Goal: Task Accomplishment & Management: Use online tool/utility

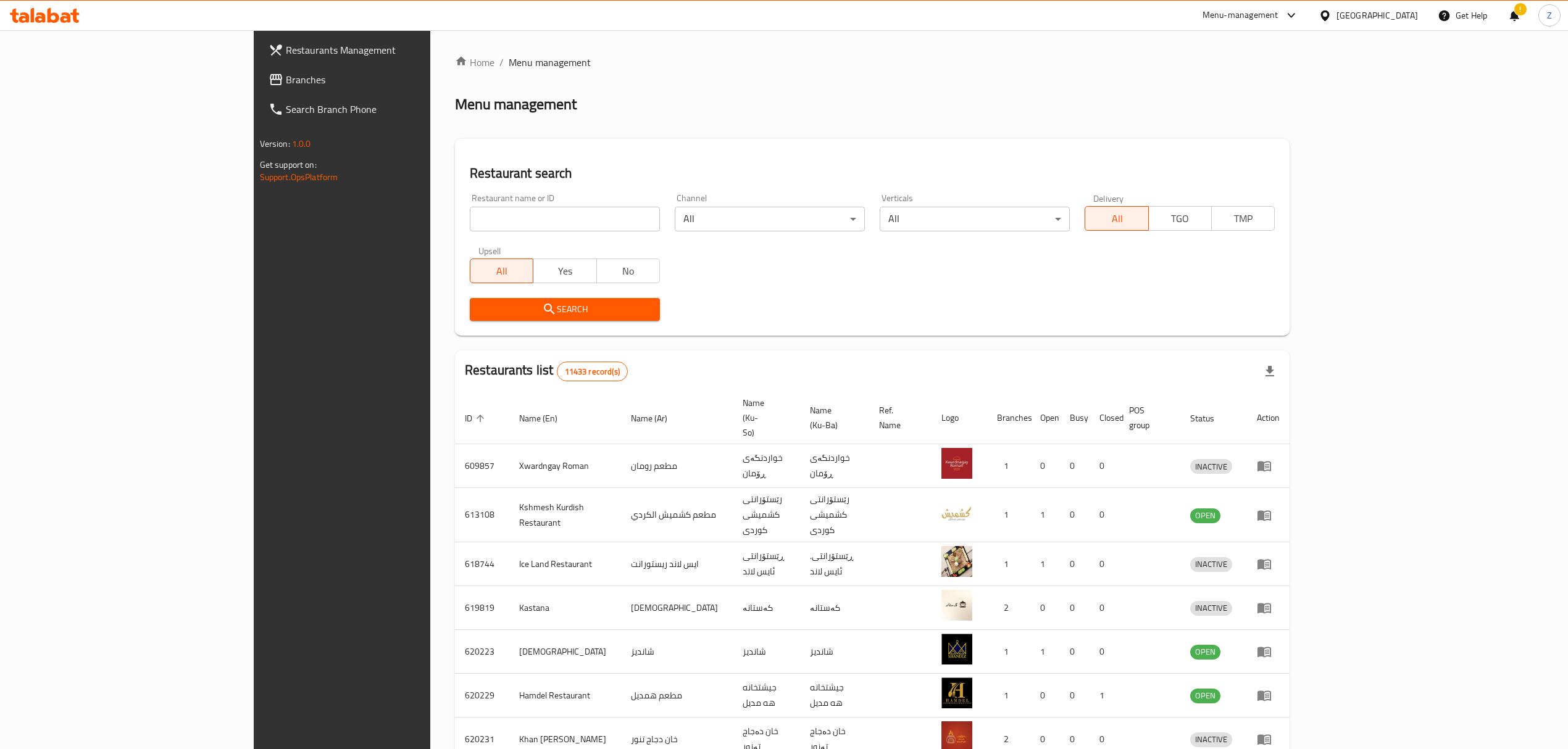
click at [477, 218] on input "search" at bounding box center [565, 219] width 190 height 25
type input "مسكوف الباشا"
click button "Search" at bounding box center [565, 310] width 190 height 23
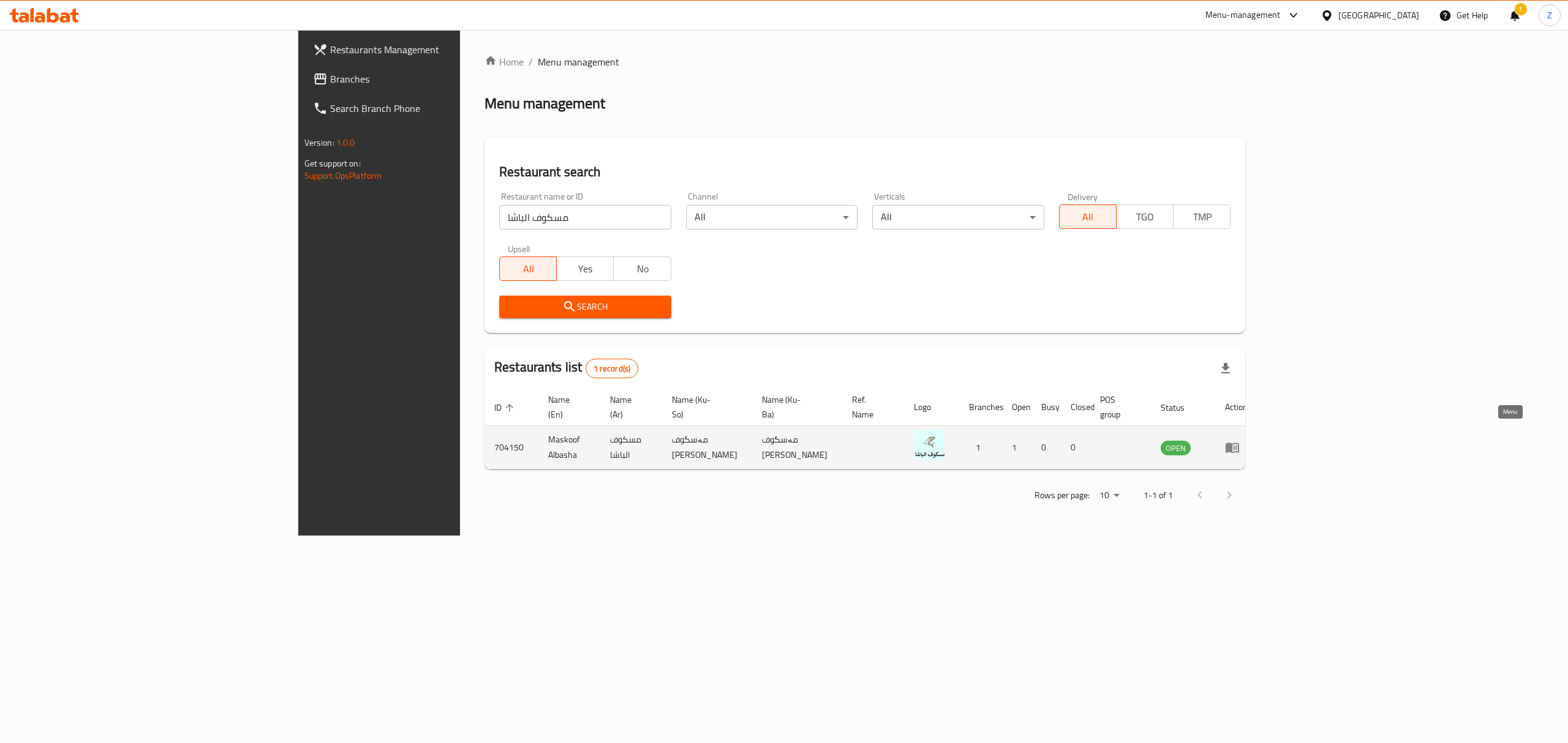
click at [1240, 441] on icon "enhanced table" at bounding box center [1232, 448] width 15 height 15
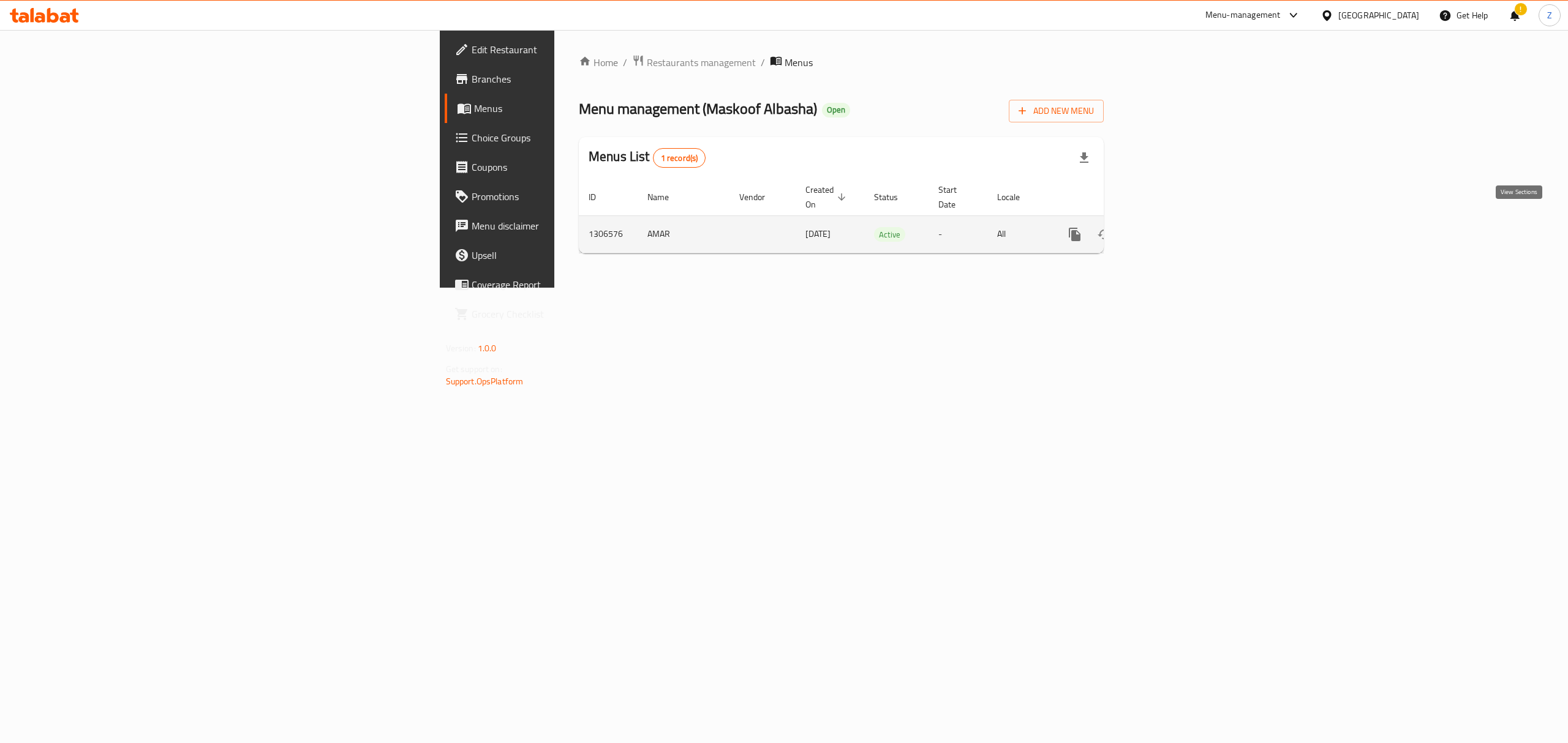
click at [1177, 220] on link "enhanced table" at bounding box center [1162, 234] width 29 height 29
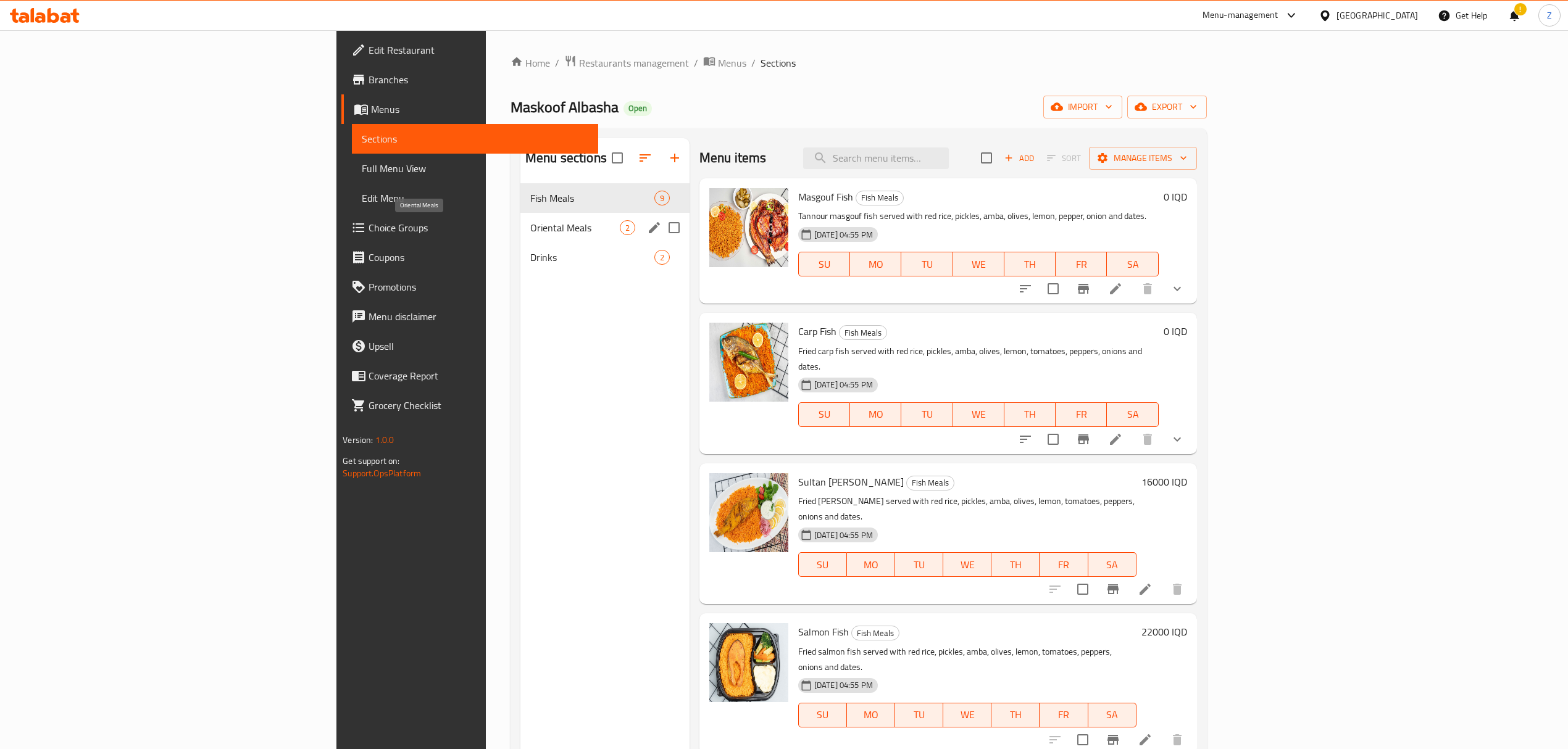
click at [530, 229] on span "Oriental Meals" at bounding box center [575, 228] width 89 height 15
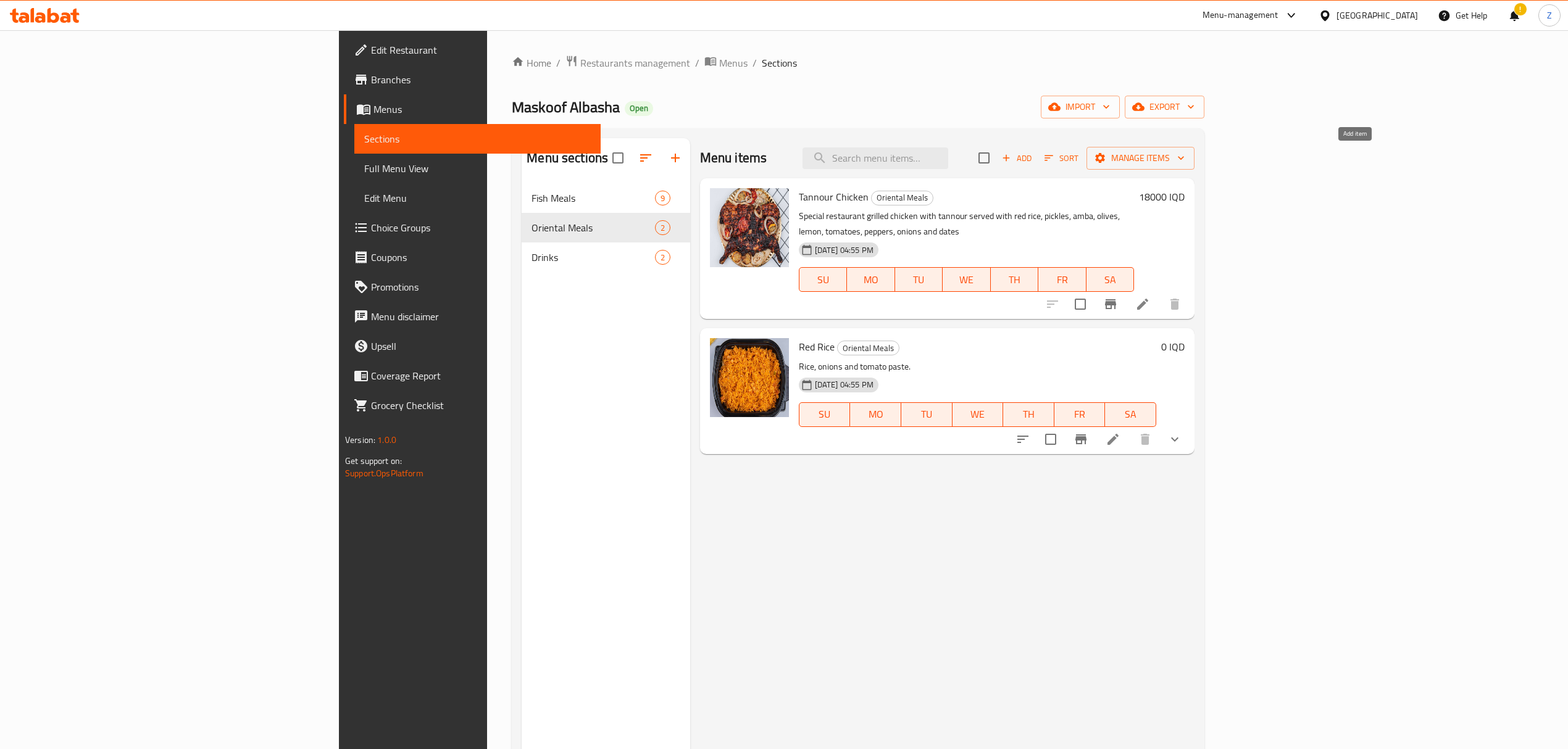
click at [1011, 164] on icon "button" at bounding box center [1006, 157] width 11 height 11
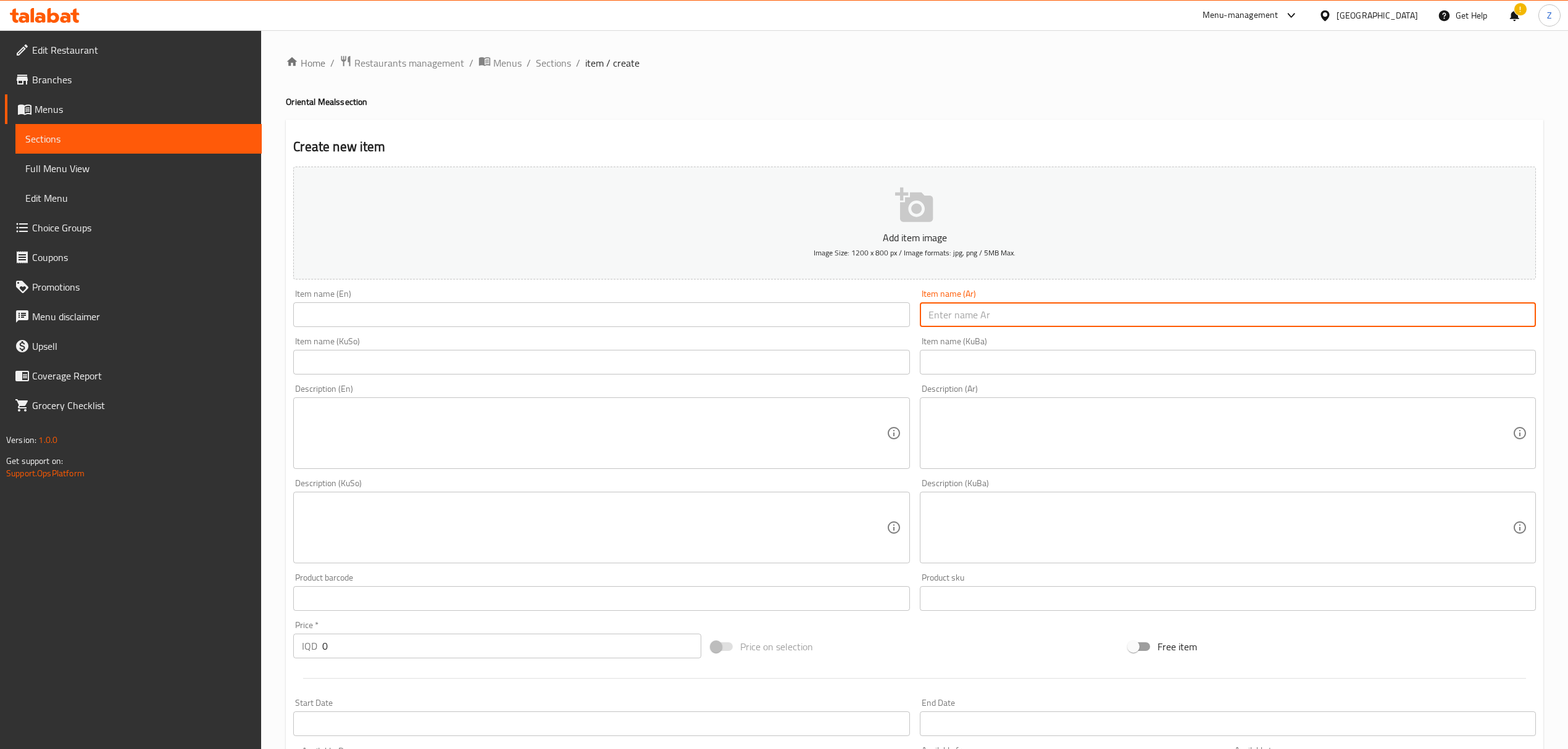
click at [1100, 310] on input "text" at bounding box center [1228, 315] width 616 height 25
type input "قلية مصلاوية"
click at [443, 309] on input "text" at bounding box center [601, 315] width 616 height 25
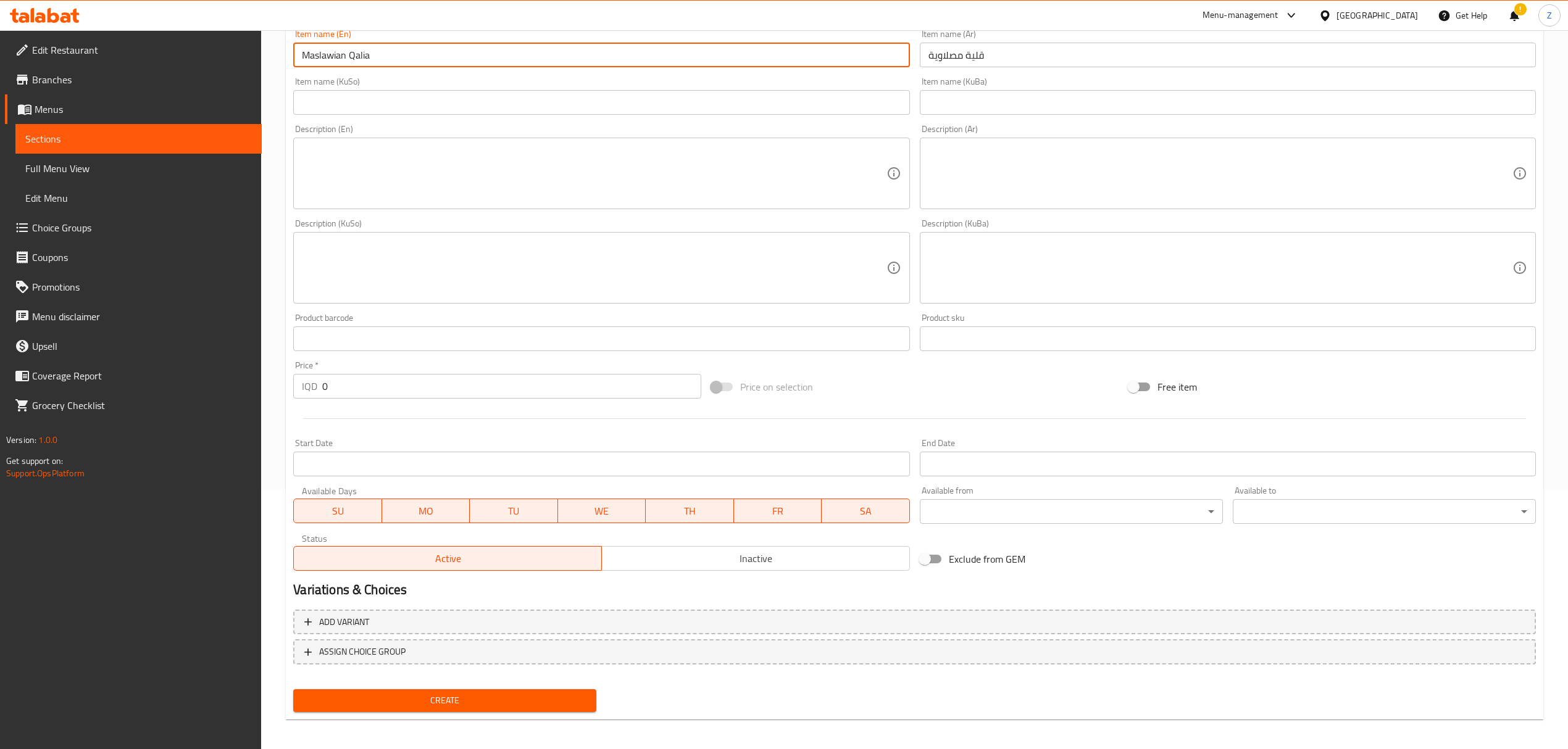
scroll to position [264, 0]
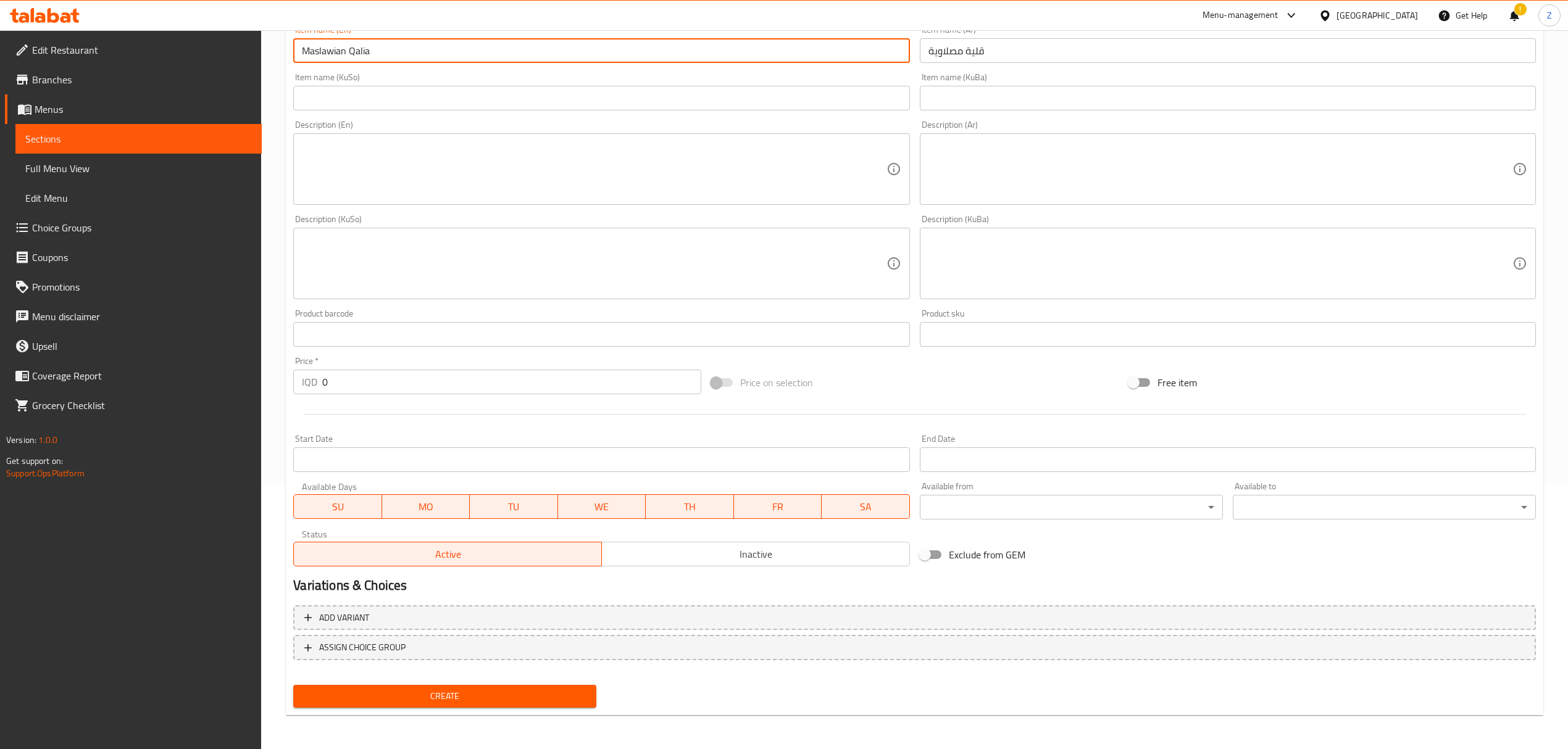
type input "Maslawian Qalia"
click at [397, 391] on input "0" at bounding box center [511, 382] width 378 height 25
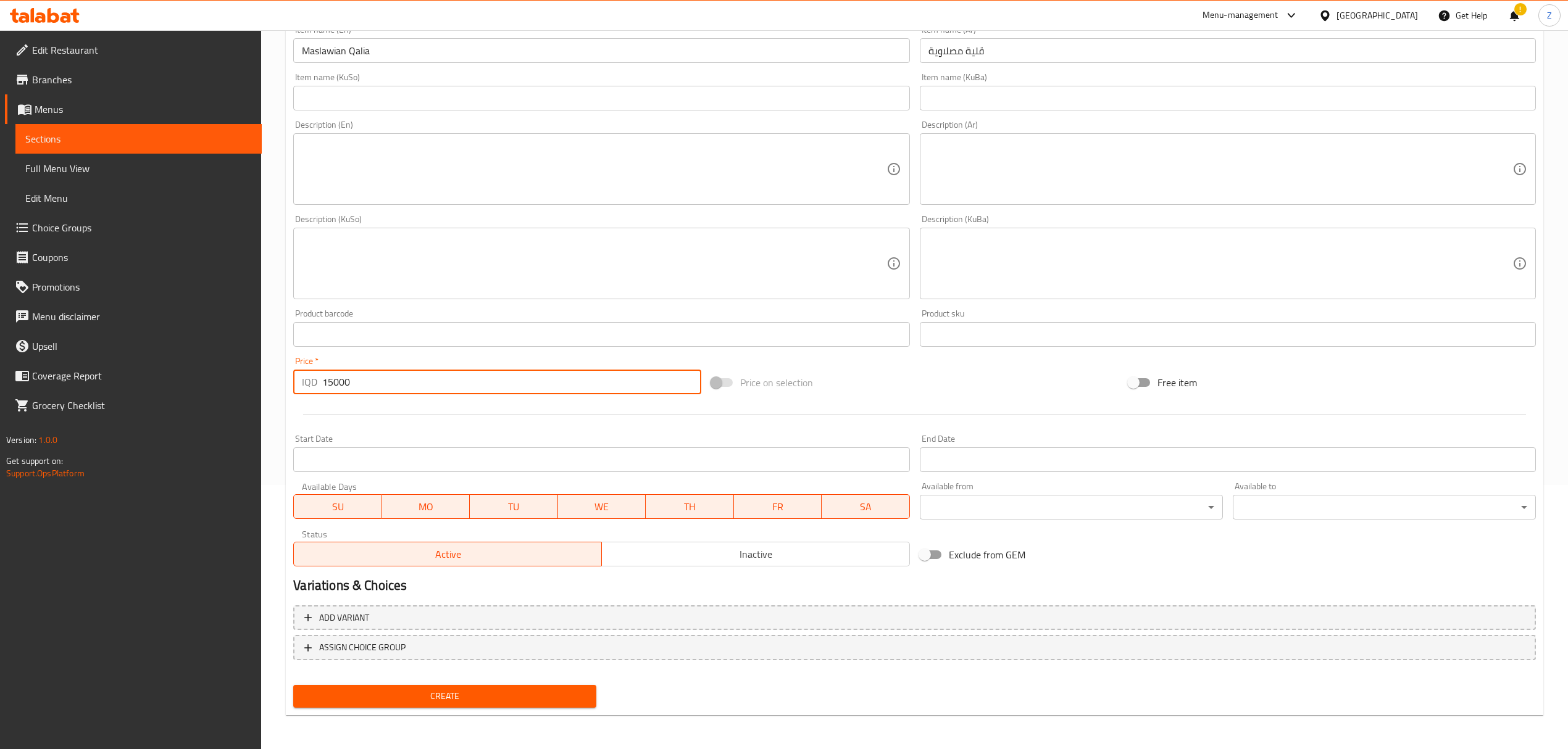
type input "15000"
click at [379, 697] on span "Create" at bounding box center [444, 696] width 283 height 15
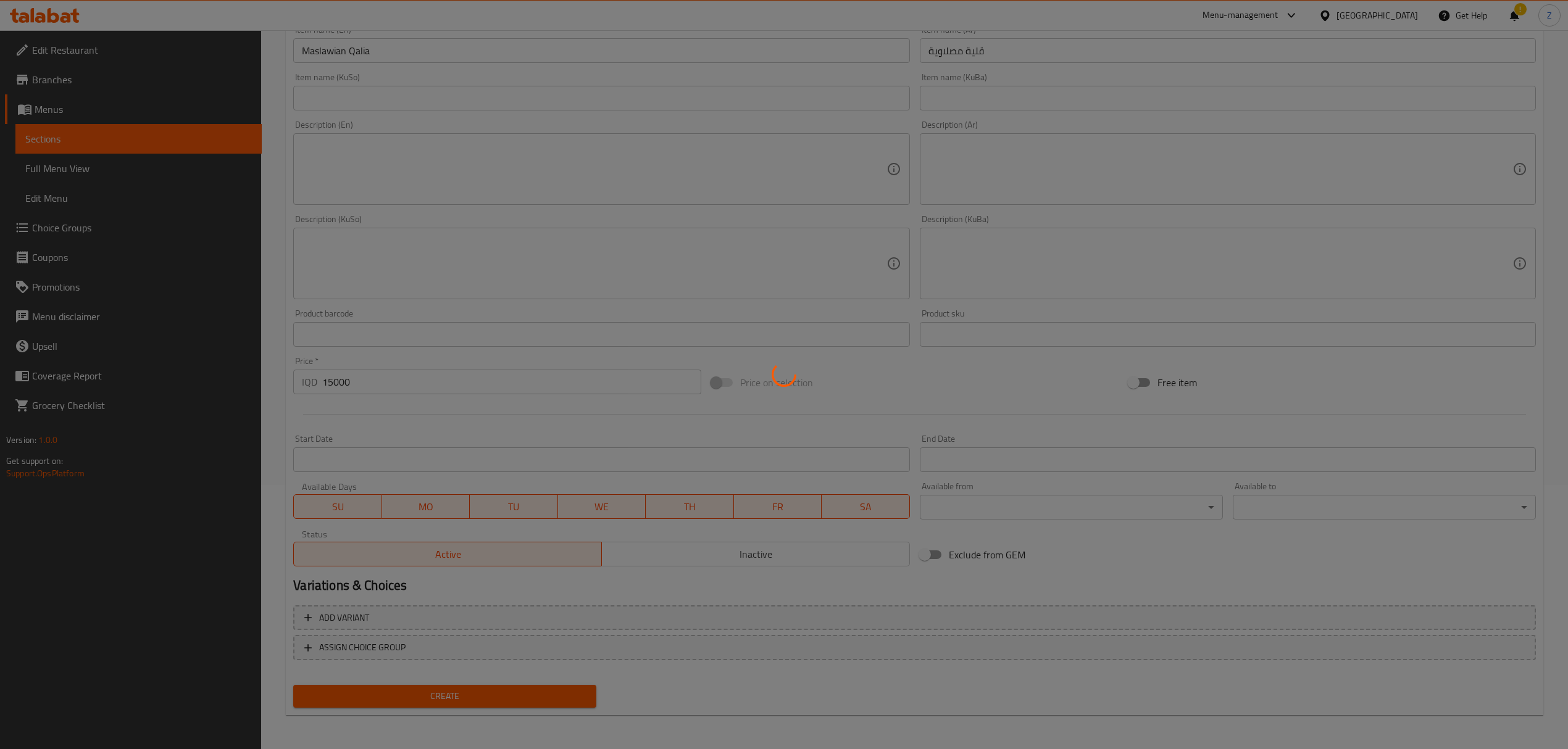
type input "0"
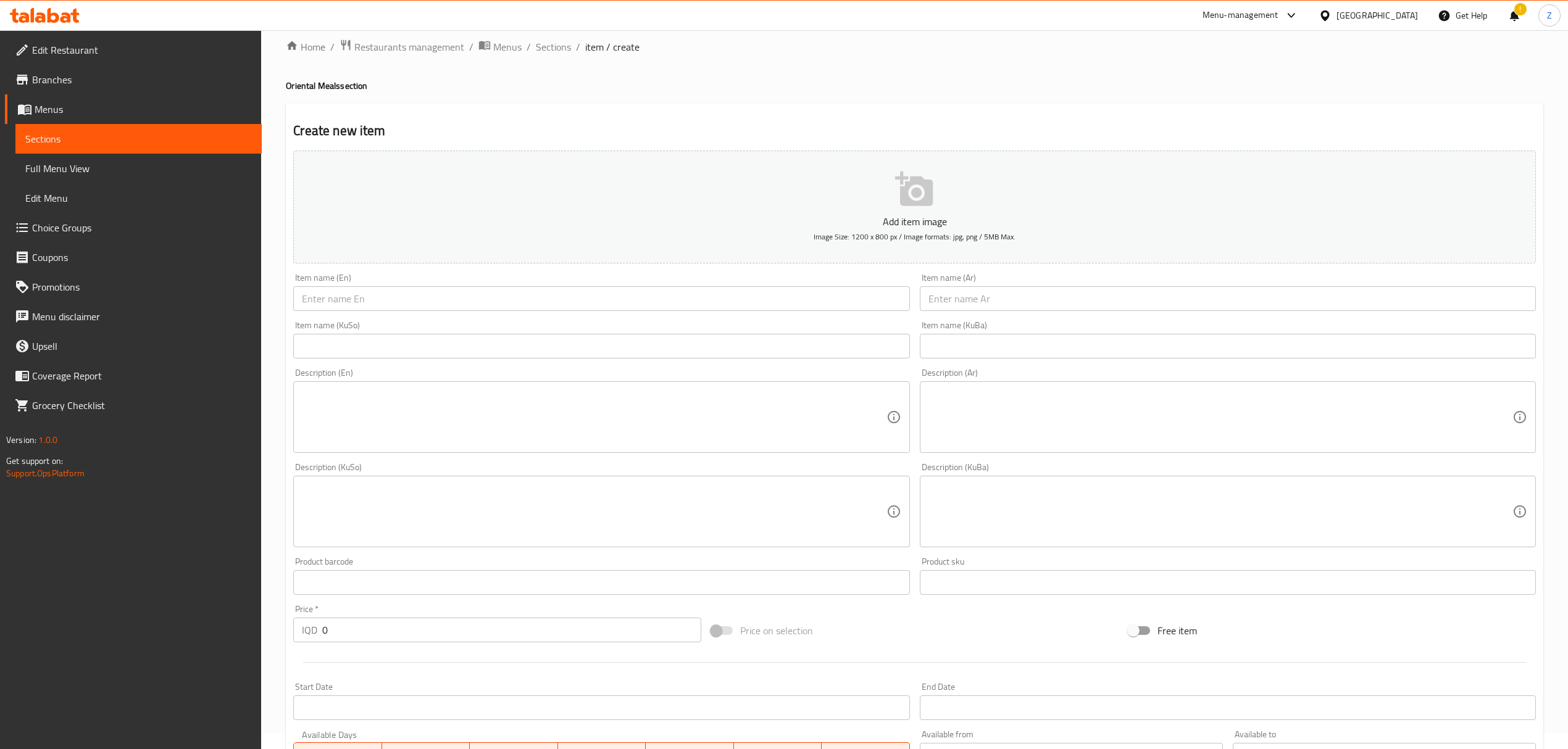
scroll to position [0, 0]
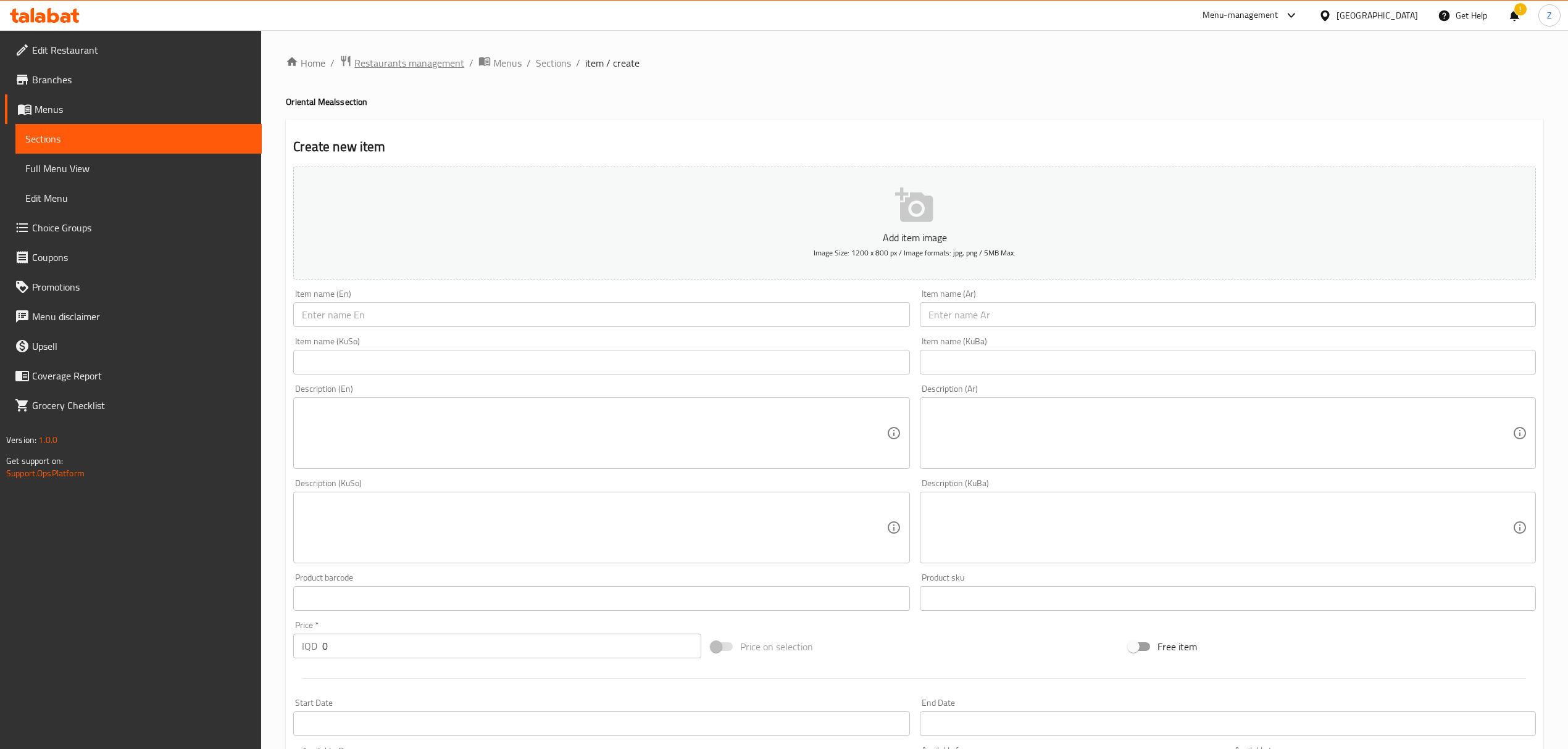
click at [384, 56] on span "Restaurants management" at bounding box center [409, 63] width 110 height 15
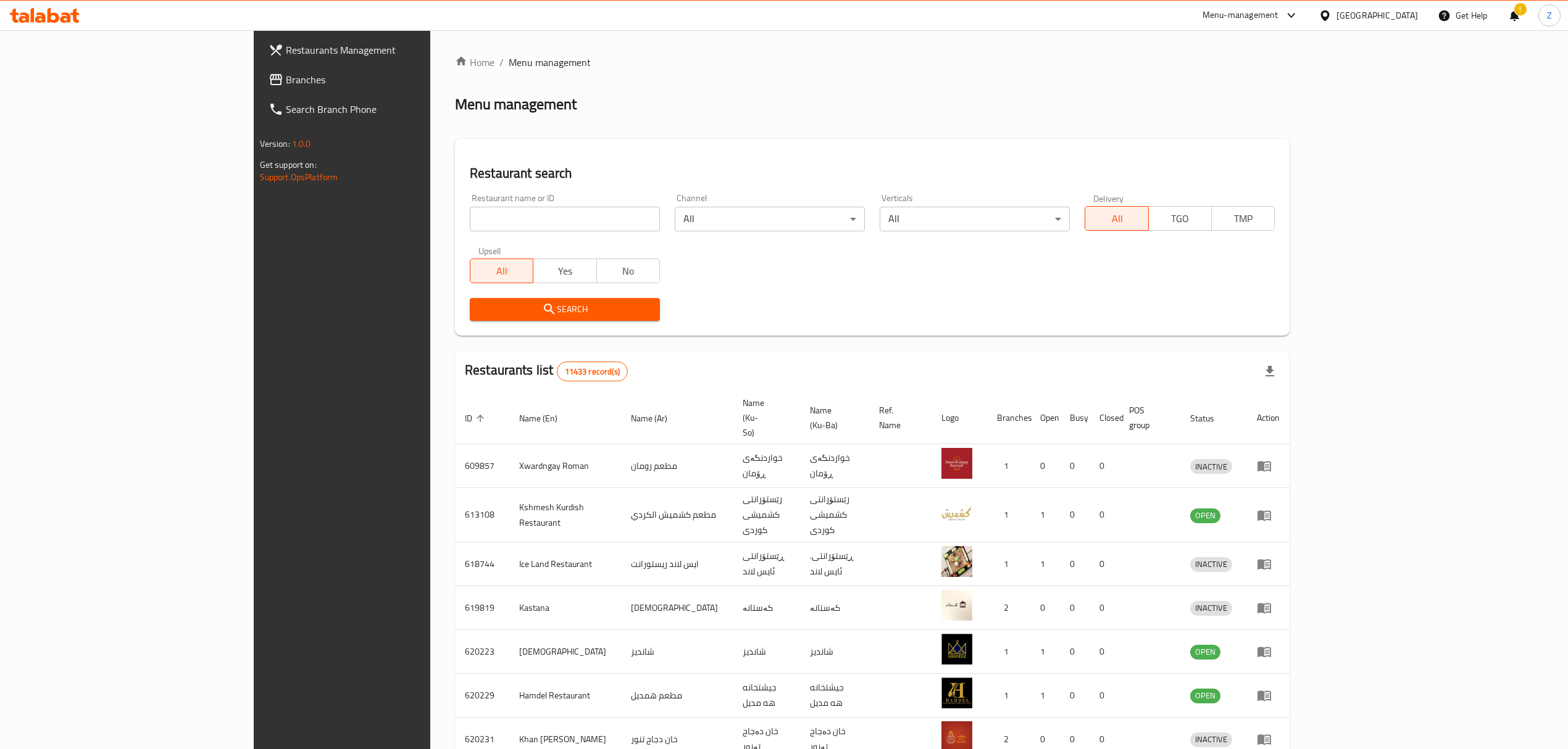
click at [470, 220] on input "search" at bounding box center [565, 219] width 190 height 25
type input "س"
type input "فلافل سر"
click button "Search" at bounding box center [565, 310] width 190 height 23
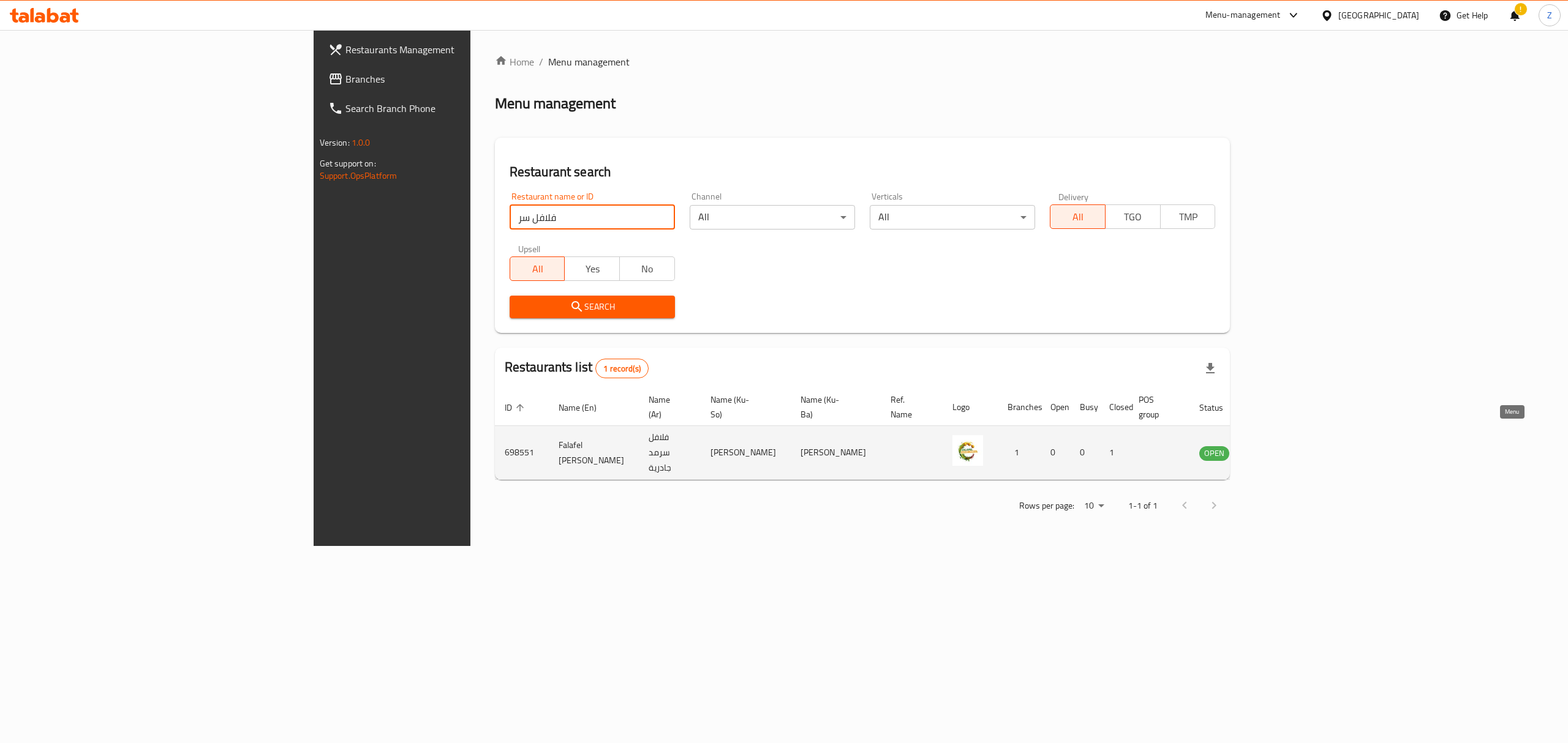
click at [1278, 446] on icon "enhanced table" at bounding box center [1270, 453] width 15 height 15
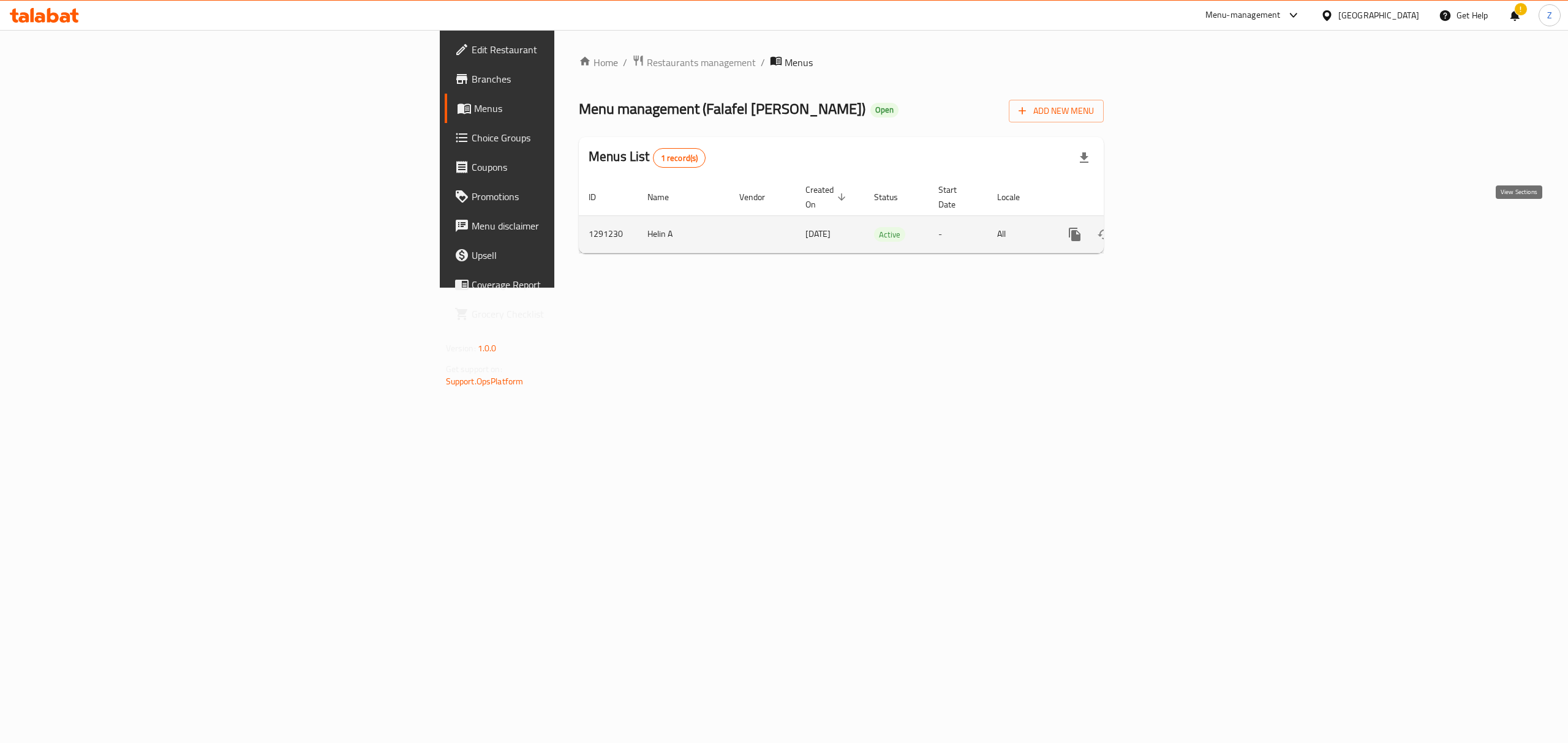
click at [1169, 229] on icon "enhanced table" at bounding box center [1162, 234] width 11 height 11
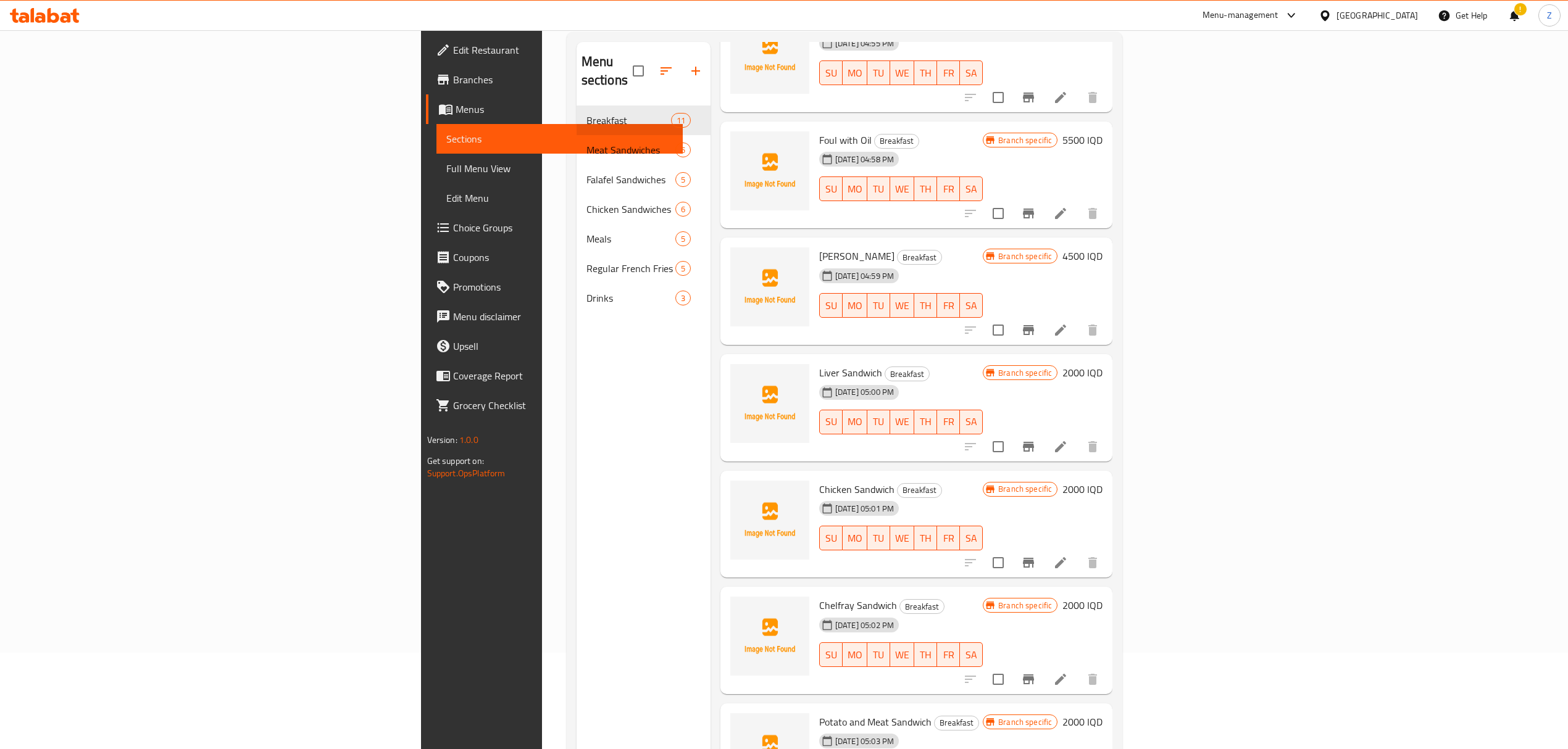
scroll to position [174, 0]
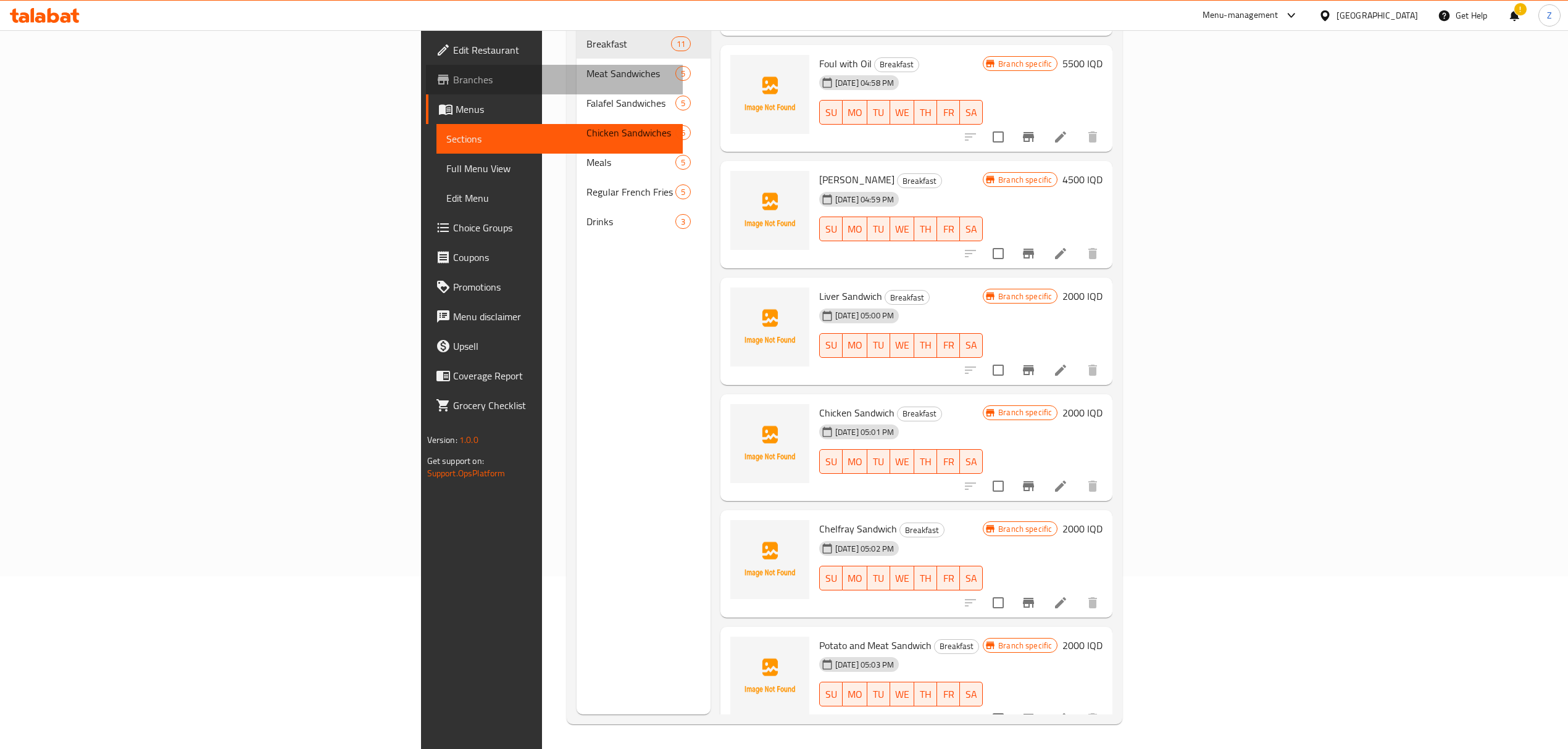
click at [453, 81] on span "Branches" at bounding box center [562, 79] width 220 height 15
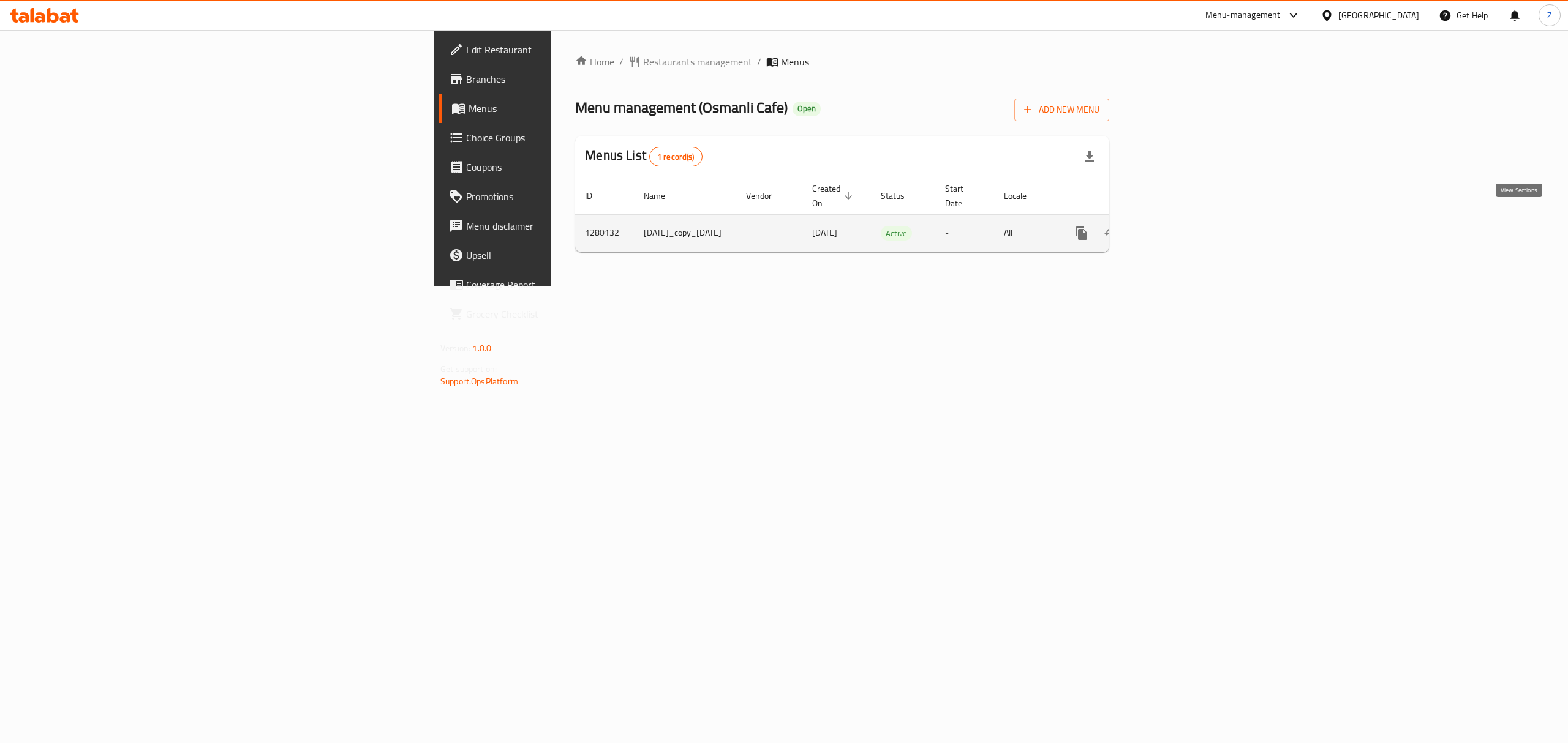
click at [1177, 227] on icon "enhanced table" at bounding box center [1170, 233] width 15 height 15
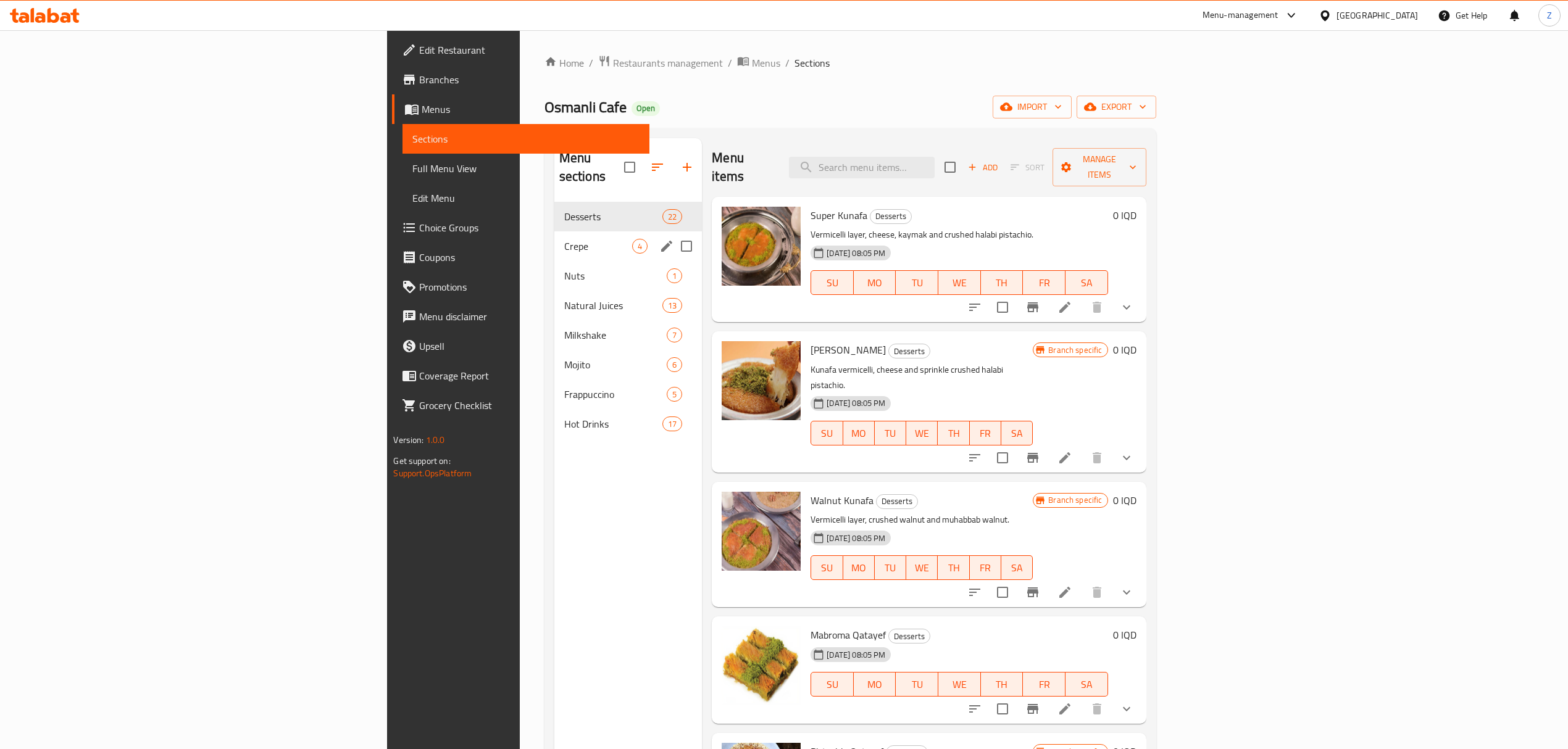
click at [554, 238] on div "Crepe 4" at bounding box center [628, 246] width 148 height 30
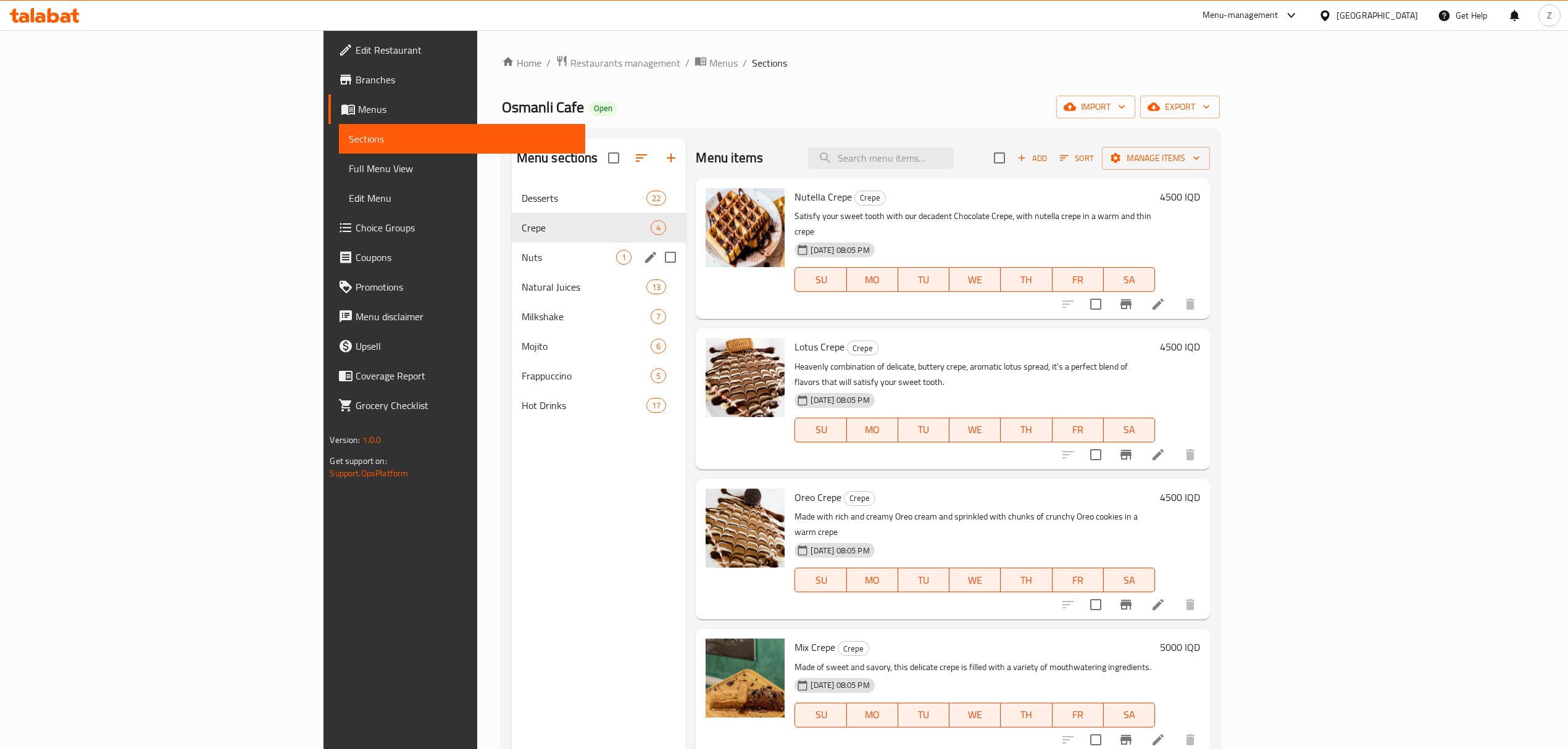
click at [521, 251] on span "Nuts" at bounding box center [569, 257] width 95 height 15
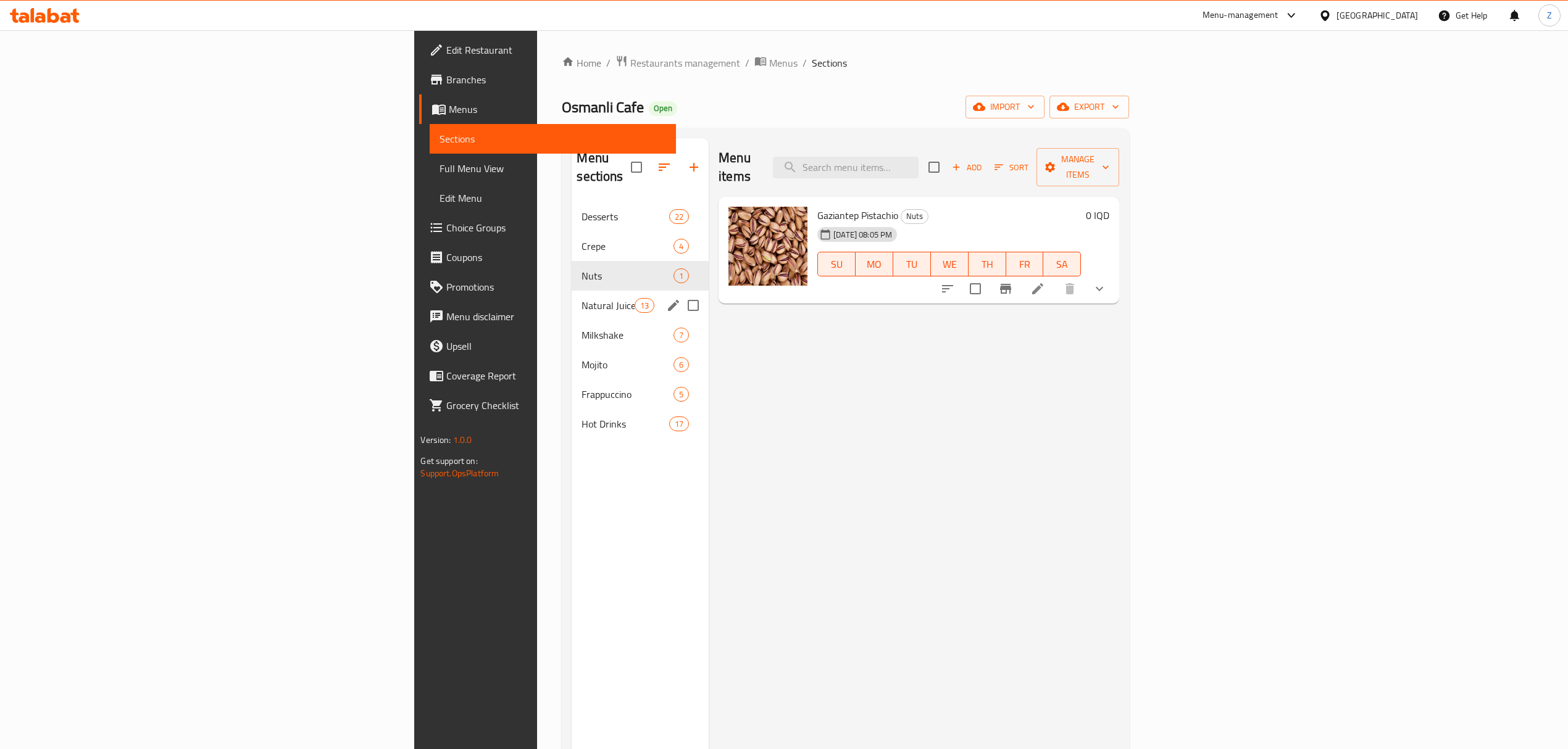
click at [572, 291] on div "Natural Juices 13" at bounding box center [640, 305] width 137 height 30
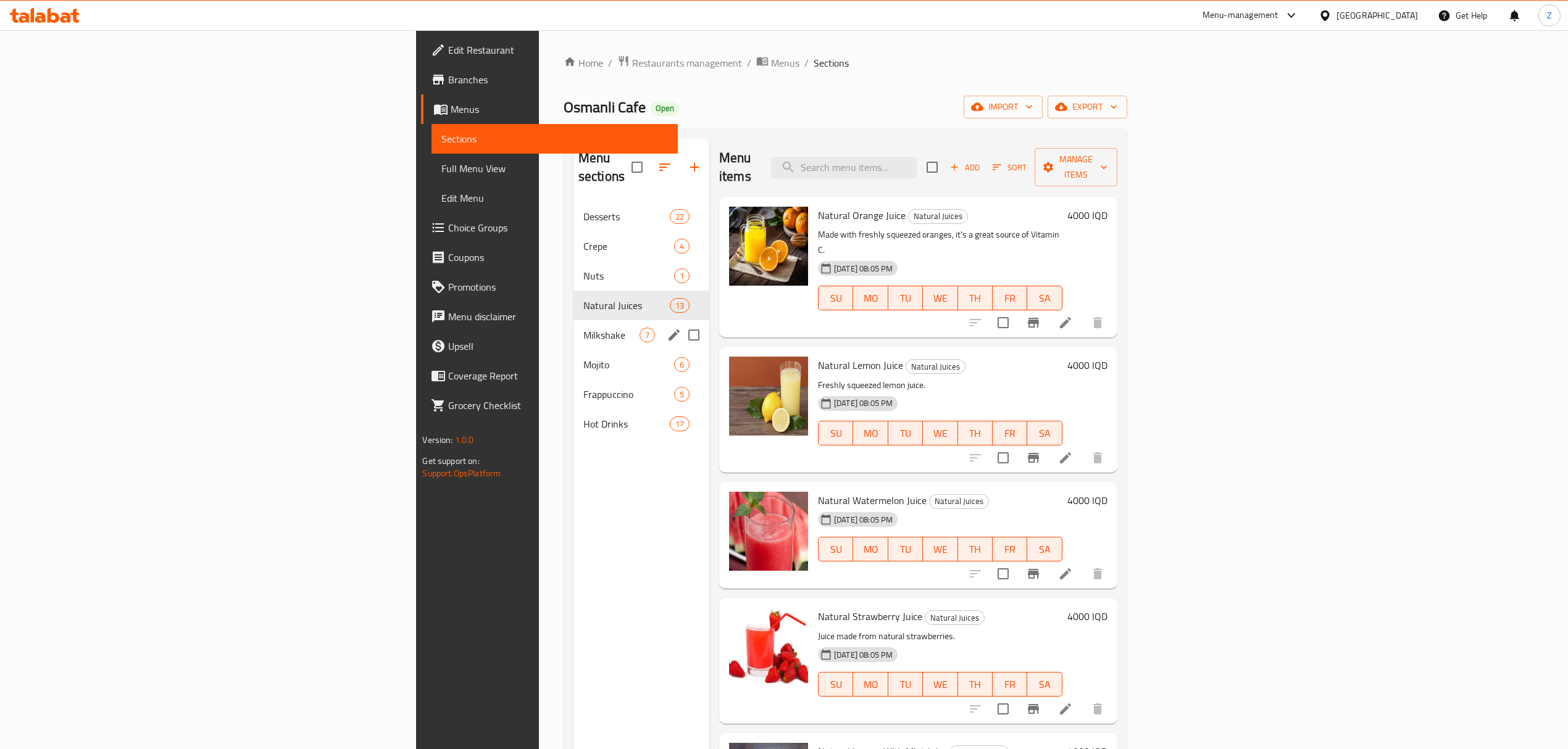
click at [583, 328] on span "Milkshake" at bounding box center [611, 335] width 56 height 15
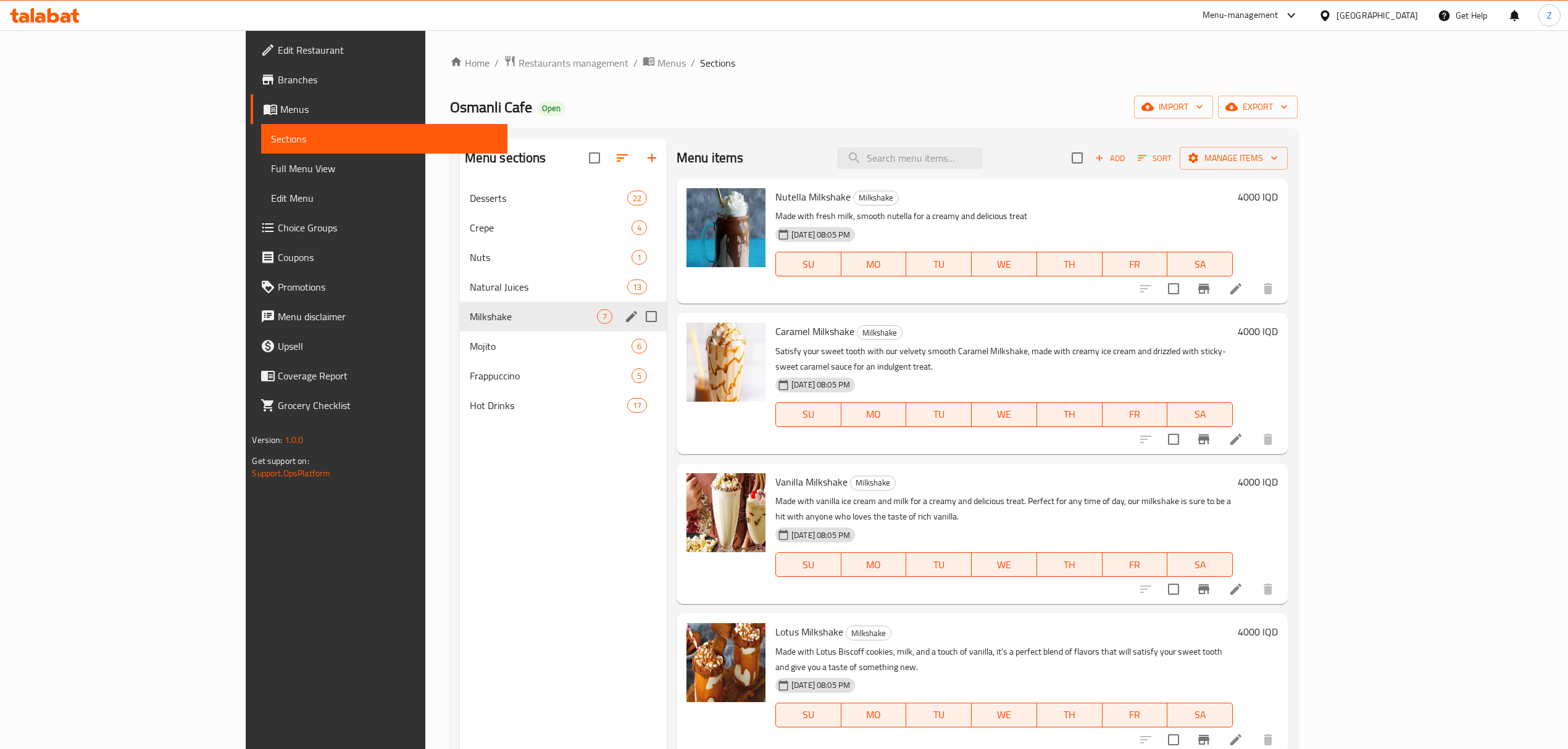
click at [460, 326] on div "Milkshake 7" at bounding box center [563, 316] width 207 height 30
click at [460, 354] on div "Mojito 6" at bounding box center [563, 346] width 207 height 30
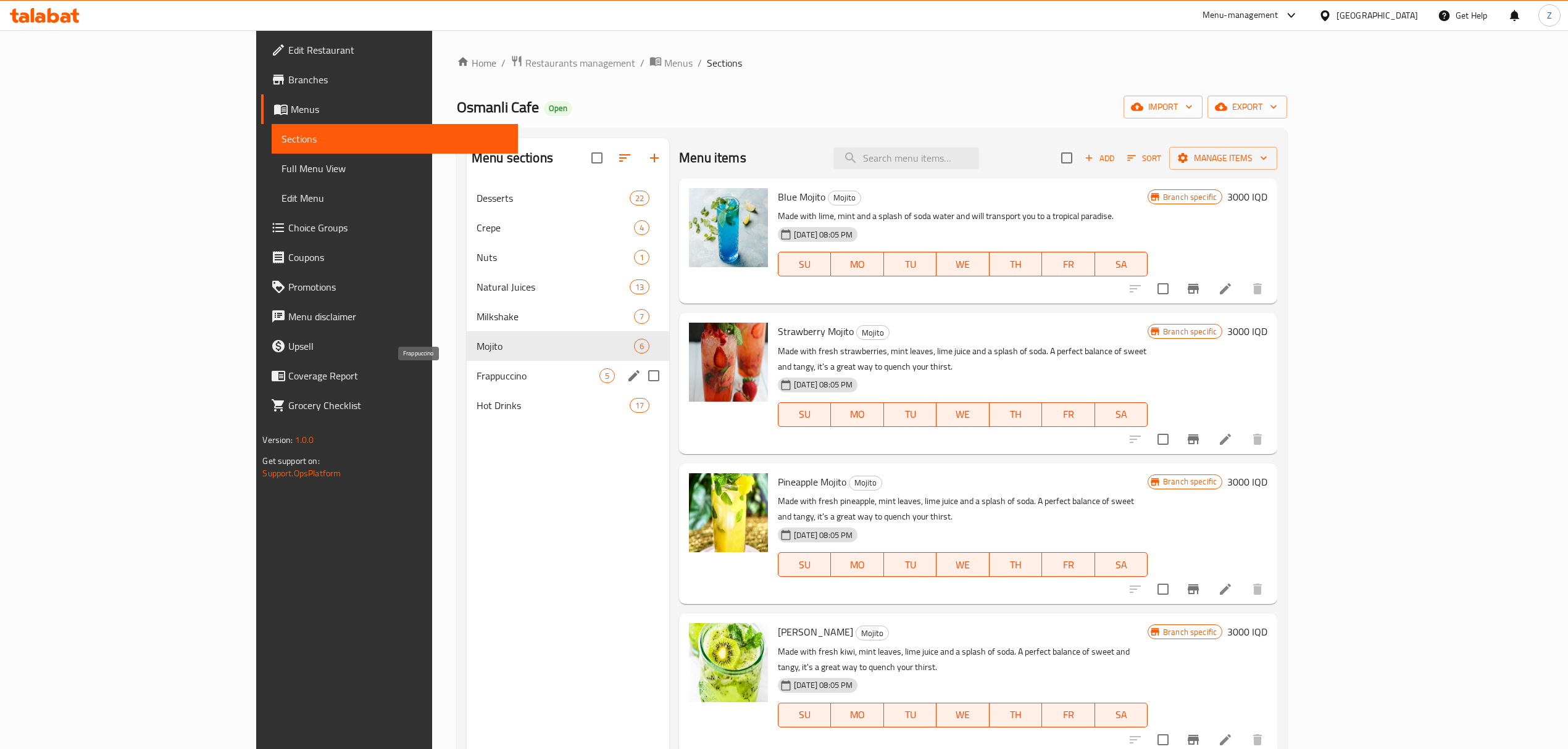
click at [477, 378] on span "Frappuccino" at bounding box center [538, 376] width 123 height 15
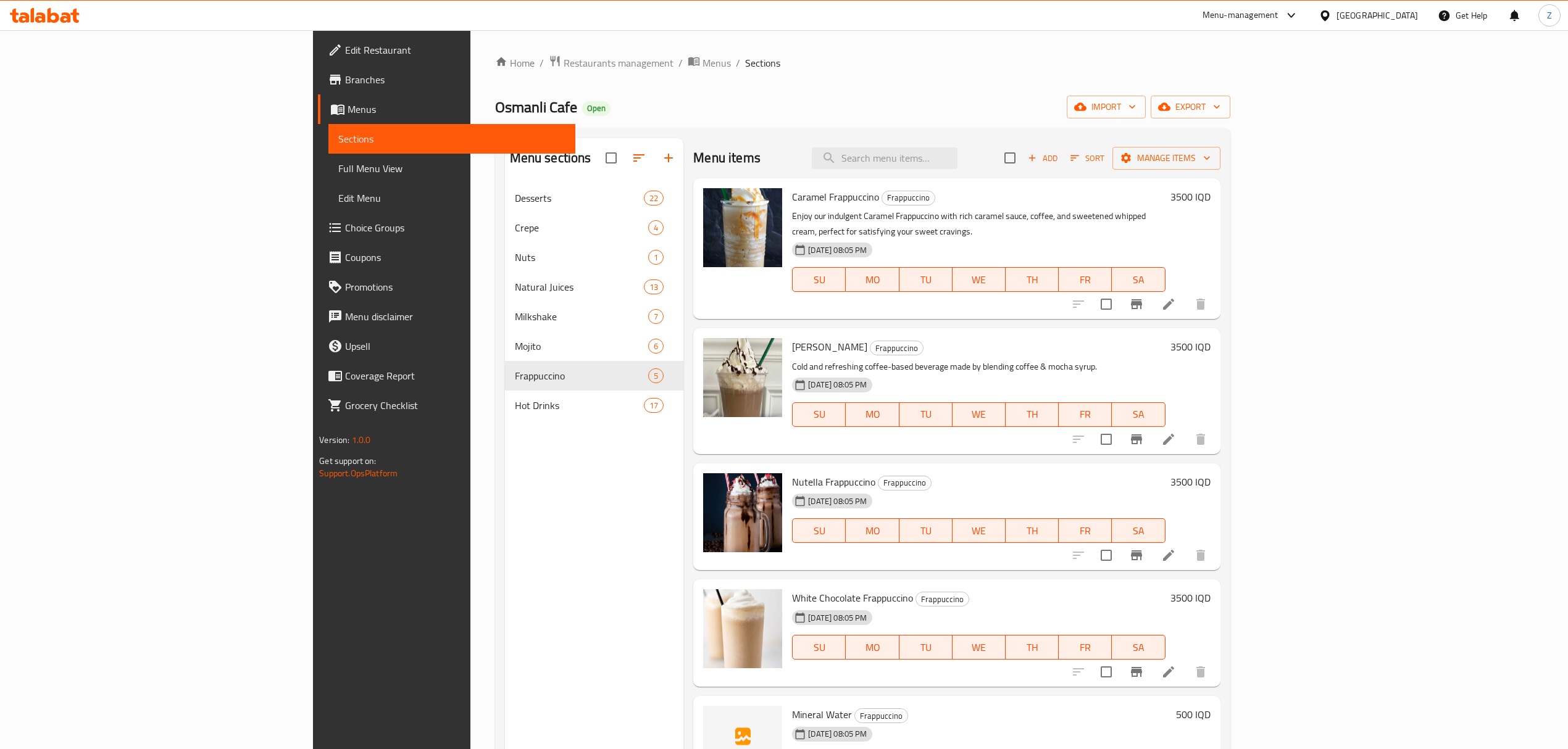
click at [1308, 24] on div "Menu-management" at bounding box center [1250, 15] width 116 height 30
click at [1278, 17] on div "Menu-management" at bounding box center [1240, 15] width 76 height 15
click at [1275, 156] on div "Vendor Portal Radmin" at bounding box center [1232, 165] width 102 height 28
